Goal: Information Seeking & Learning: Learn about a topic

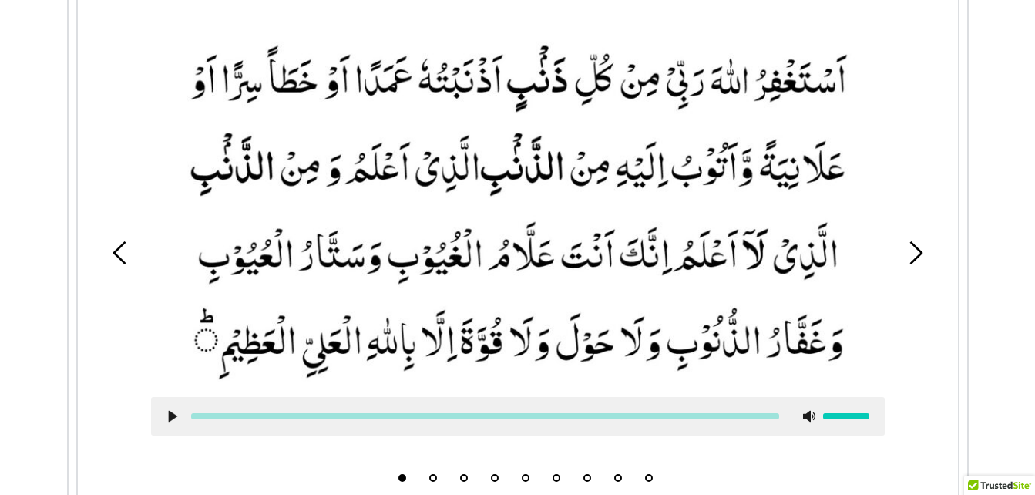
click at [615, 273] on picture at bounding box center [518, 208] width 734 height 346
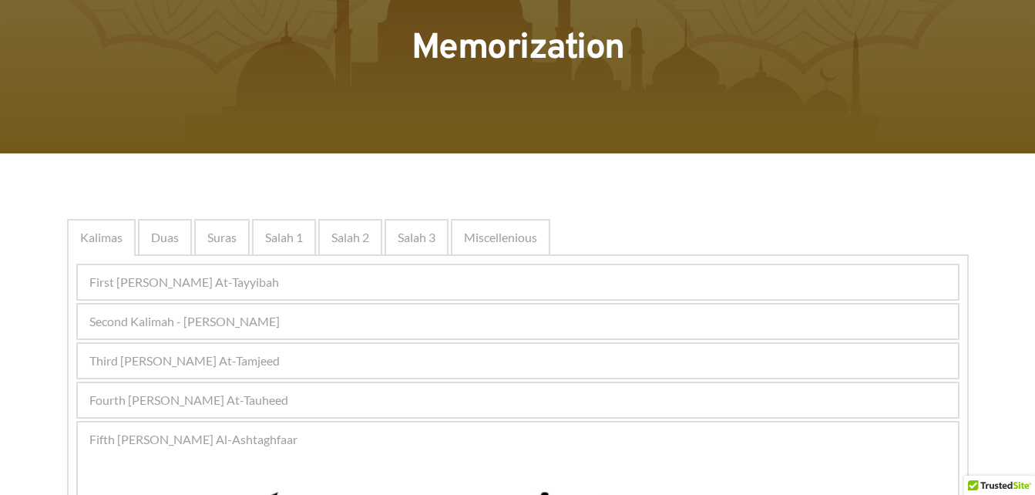
scroll to position [180, 0]
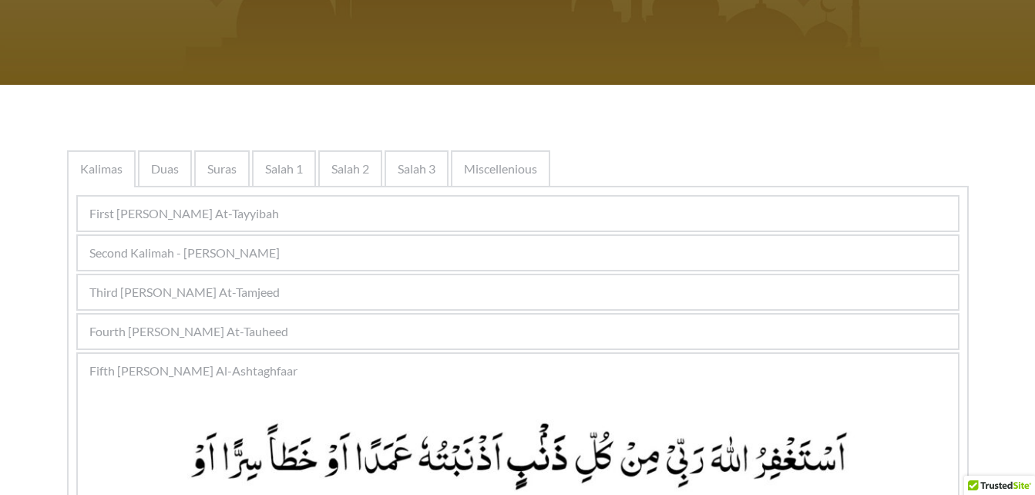
click at [527, 335] on div "Fourth [PERSON_NAME] At-Tauheed" at bounding box center [518, 331] width 880 height 34
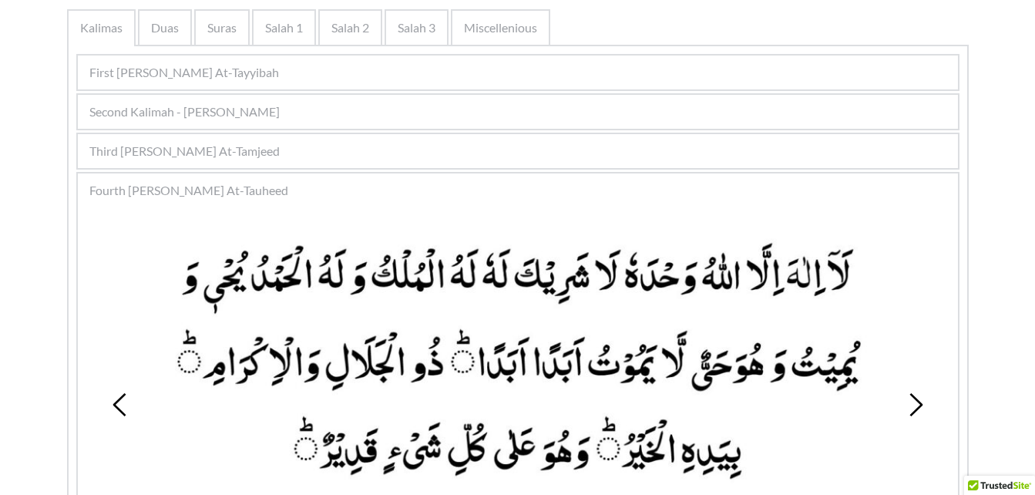
scroll to position [334, 0]
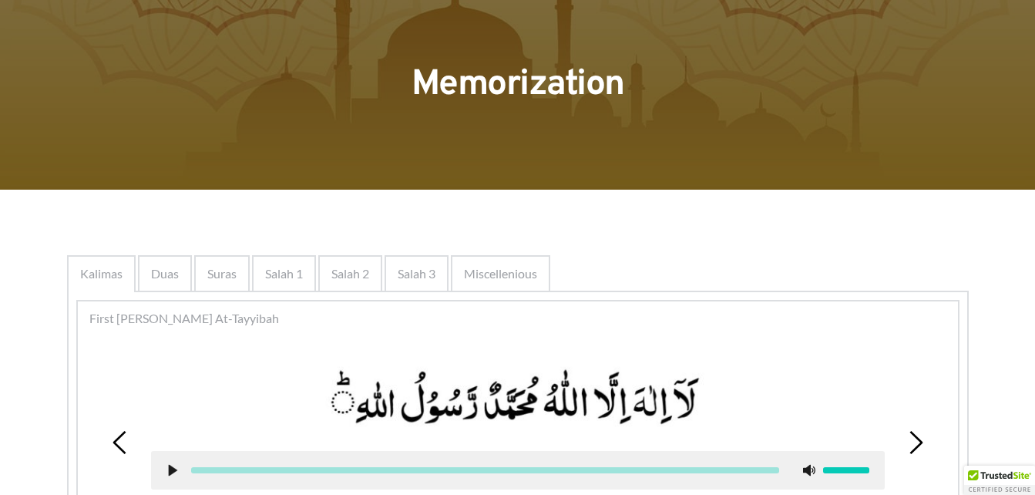
scroll to position [77, 0]
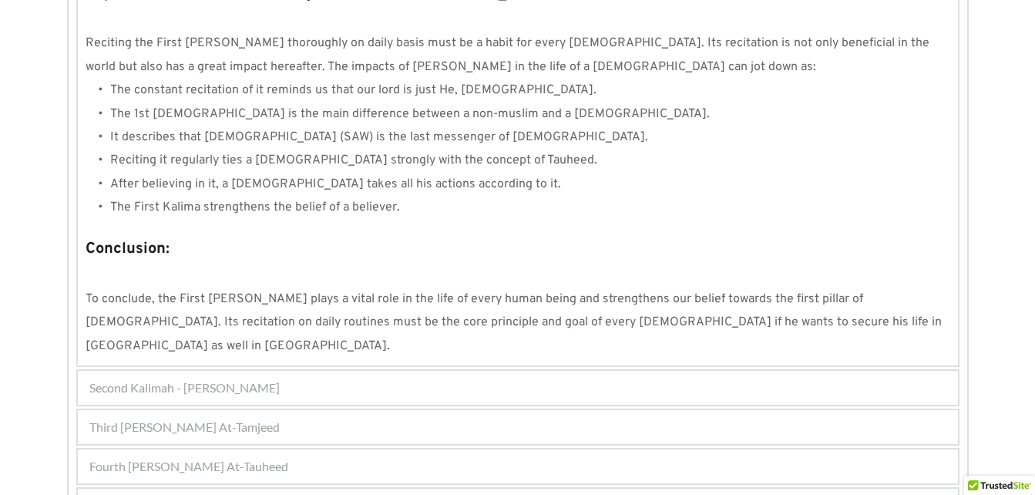
scroll to position [1487, 0]
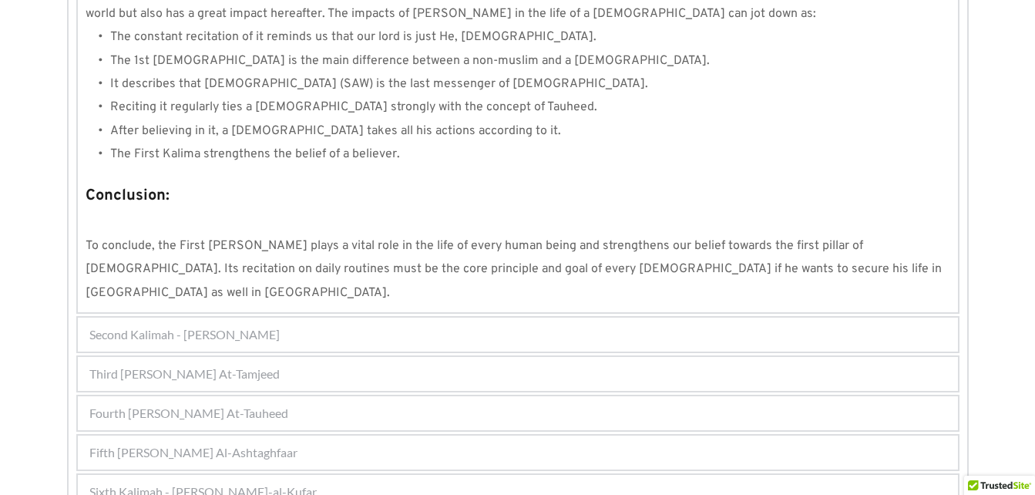
click at [464, 317] on div "Second Kalimah - [PERSON_NAME]" at bounding box center [518, 334] width 880 height 34
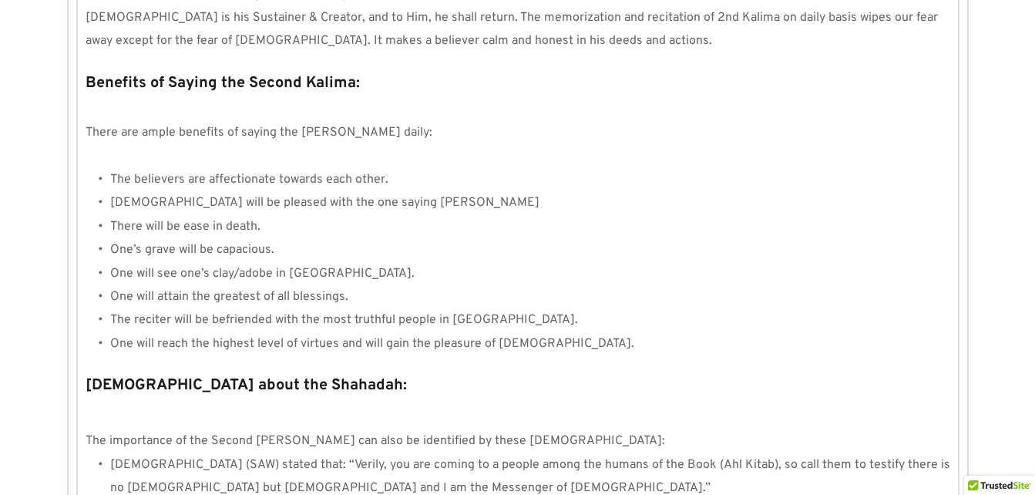
scroll to position [1695, 0]
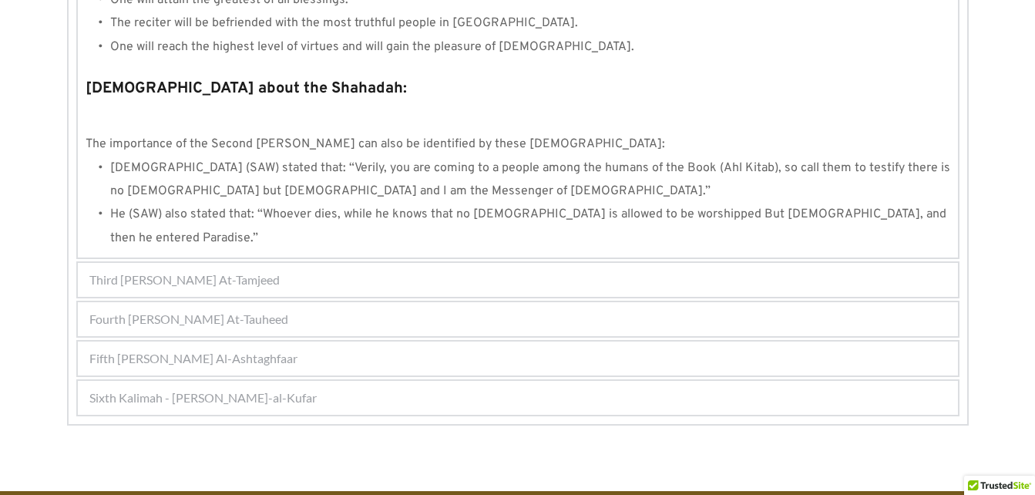
click at [527, 341] on div "Fifth [PERSON_NAME] Al-Ashtaghfaar" at bounding box center [518, 358] width 880 height 34
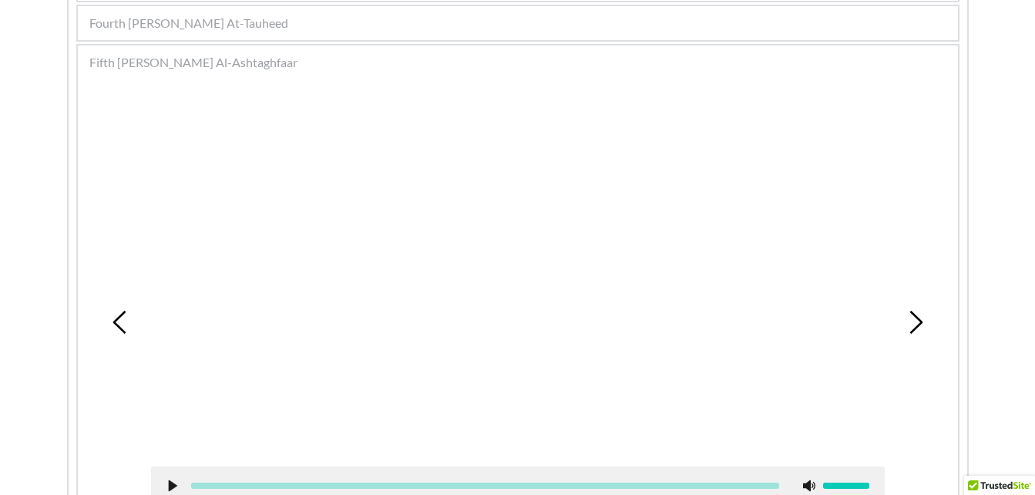
scroll to position [468, 0]
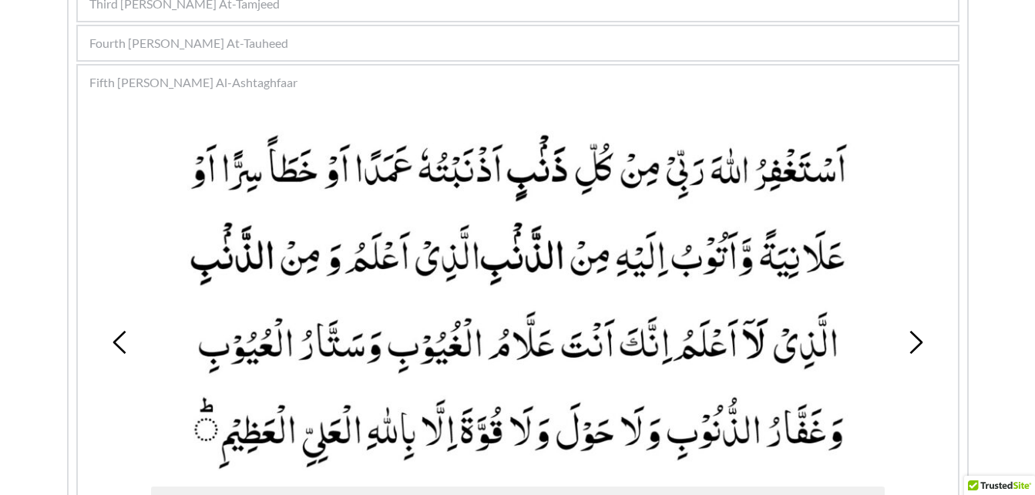
click at [889, 346] on div at bounding box center [517, 324] width 757 height 423
drag, startPoint x: 902, startPoint y: 346, endPoint x: 911, endPoint y: 345, distance: 9.3
click at [911, 345] on div "1 2 3 4 5 6 7 8 9" at bounding box center [518, 342] width 865 height 473
click at [911, 345] on icon at bounding box center [915, 342] width 23 height 23
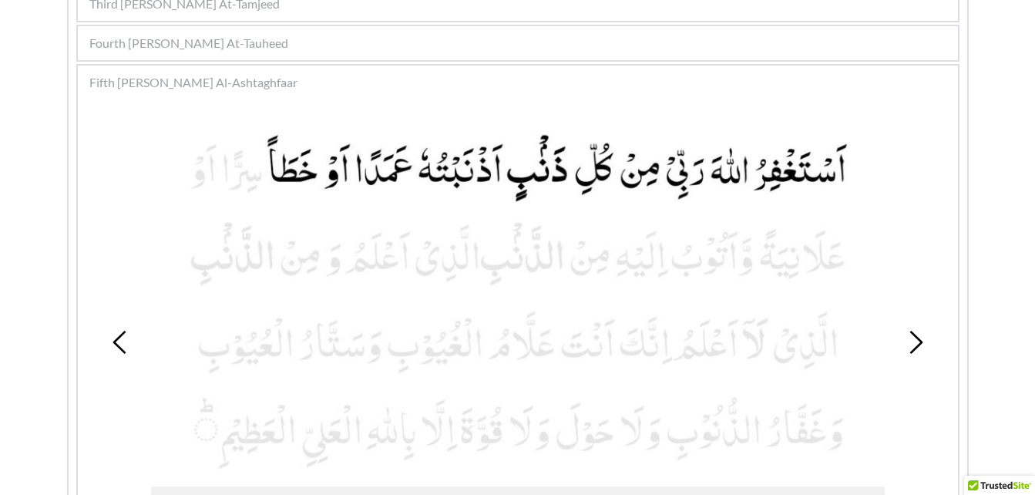
scroll to position [493, 0]
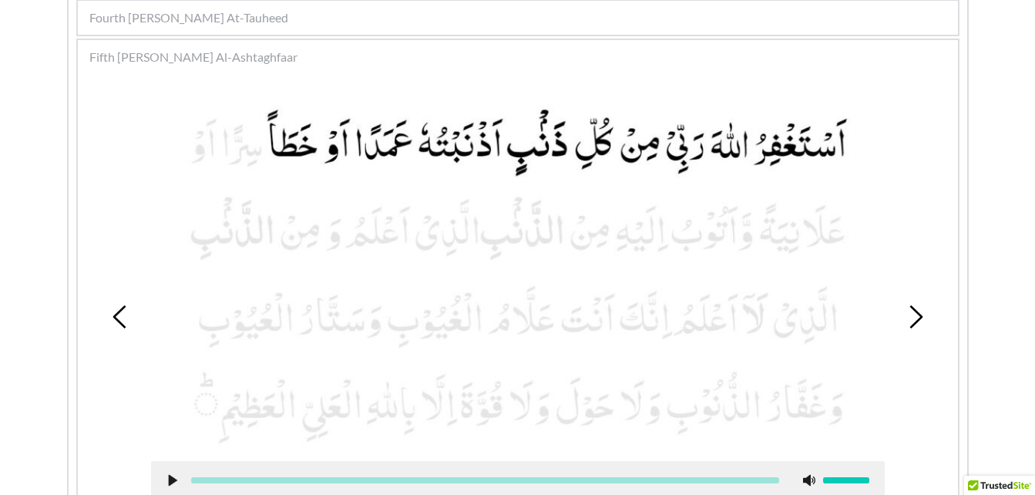
click at [170, 478] on use at bounding box center [172, 481] width 8 height 12
click at [166, 481] on icon at bounding box center [172, 480] width 12 height 12
